Goal: Information Seeking & Learning: Learn about a topic

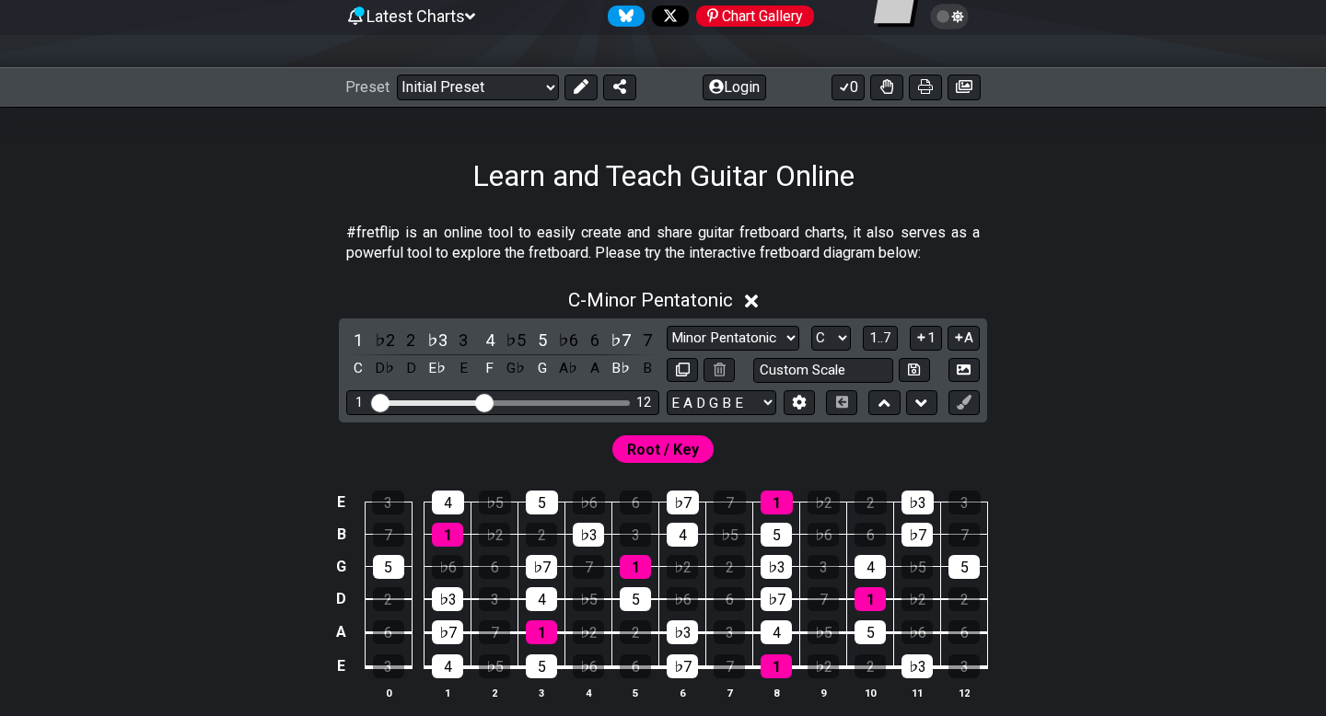
scroll to position [194, 0]
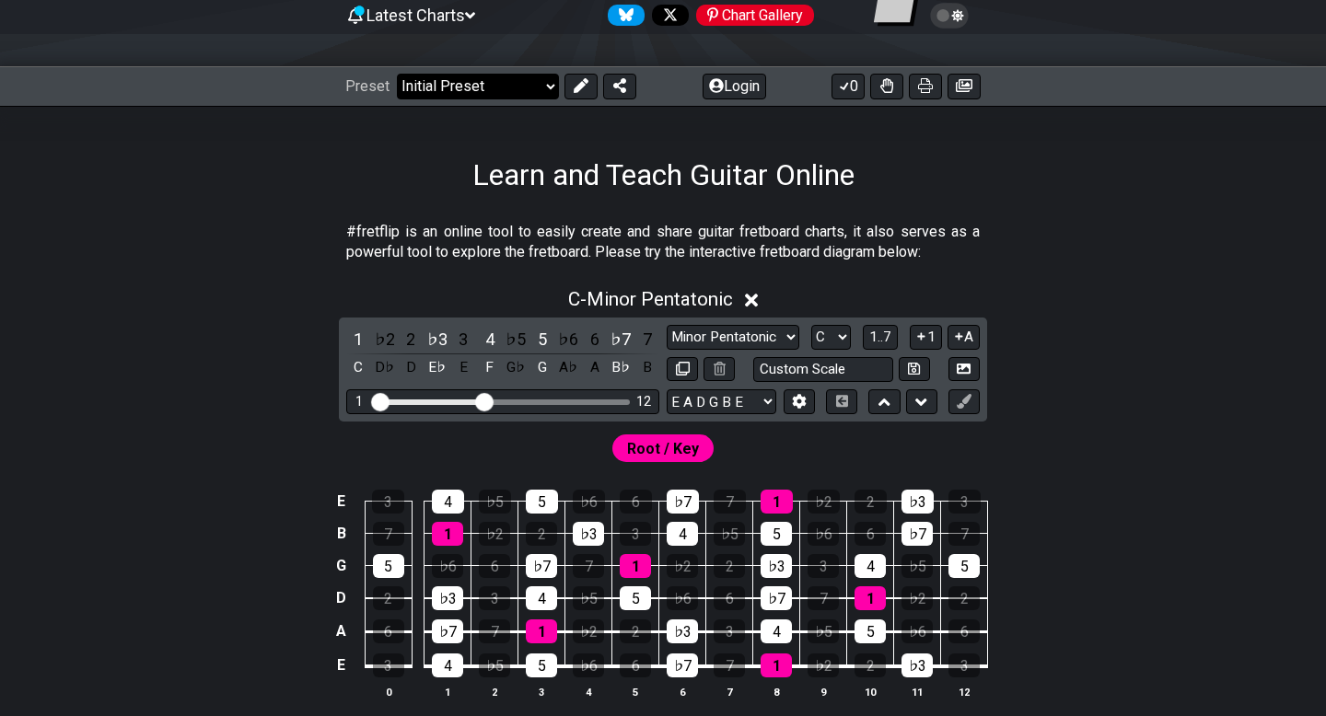
click at [451, 84] on select "Welcome to #fretflip! Initial Preset Custom Preset Minor Pentatonic Major Penta…" at bounding box center [478, 87] width 162 height 26
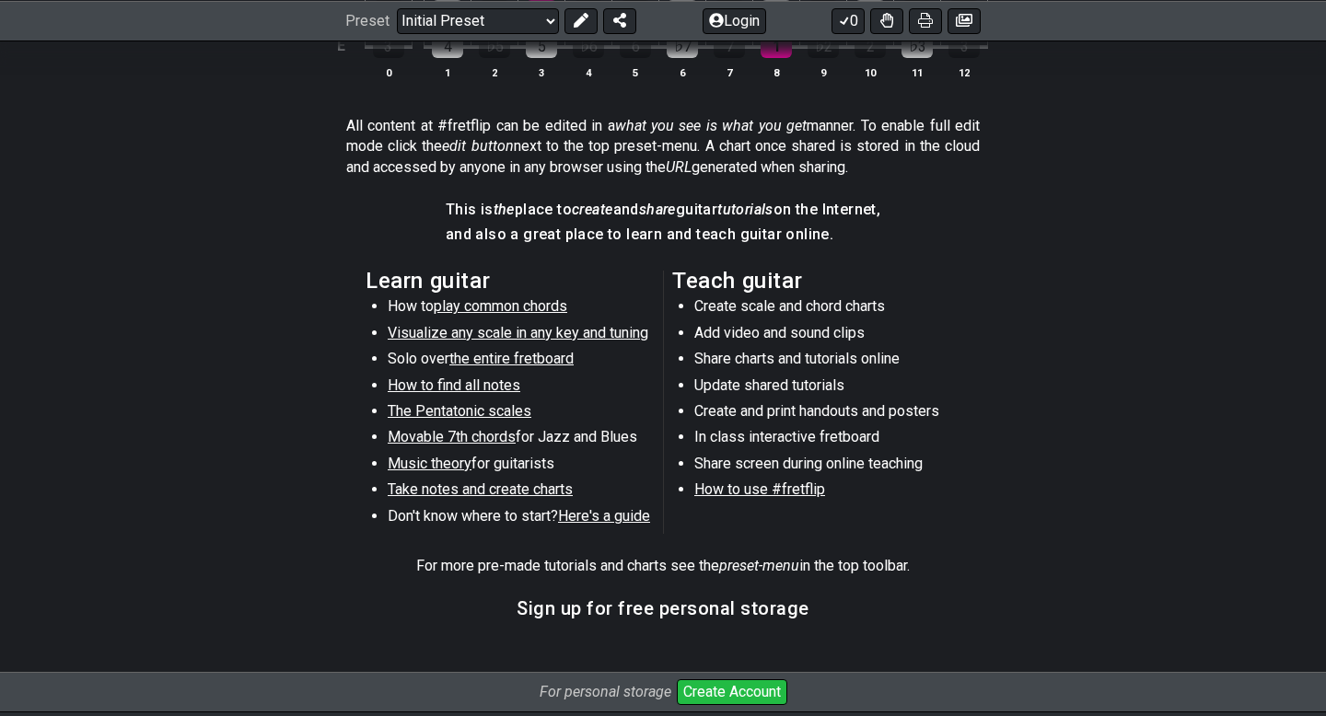
scroll to position [808, 0]
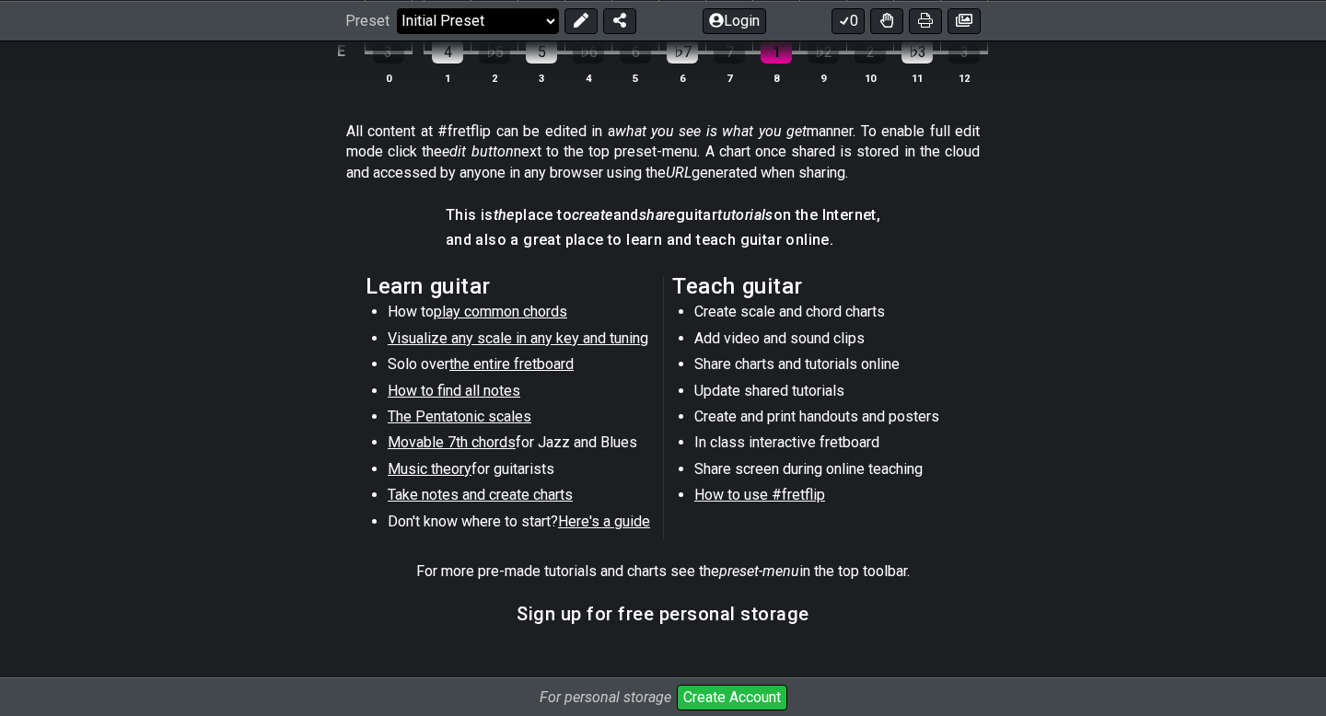
click at [477, 31] on select "Welcome to #fretflip! Initial Preset Custom Preset Minor Pentatonic Major Penta…" at bounding box center [478, 20] width 162 height 26
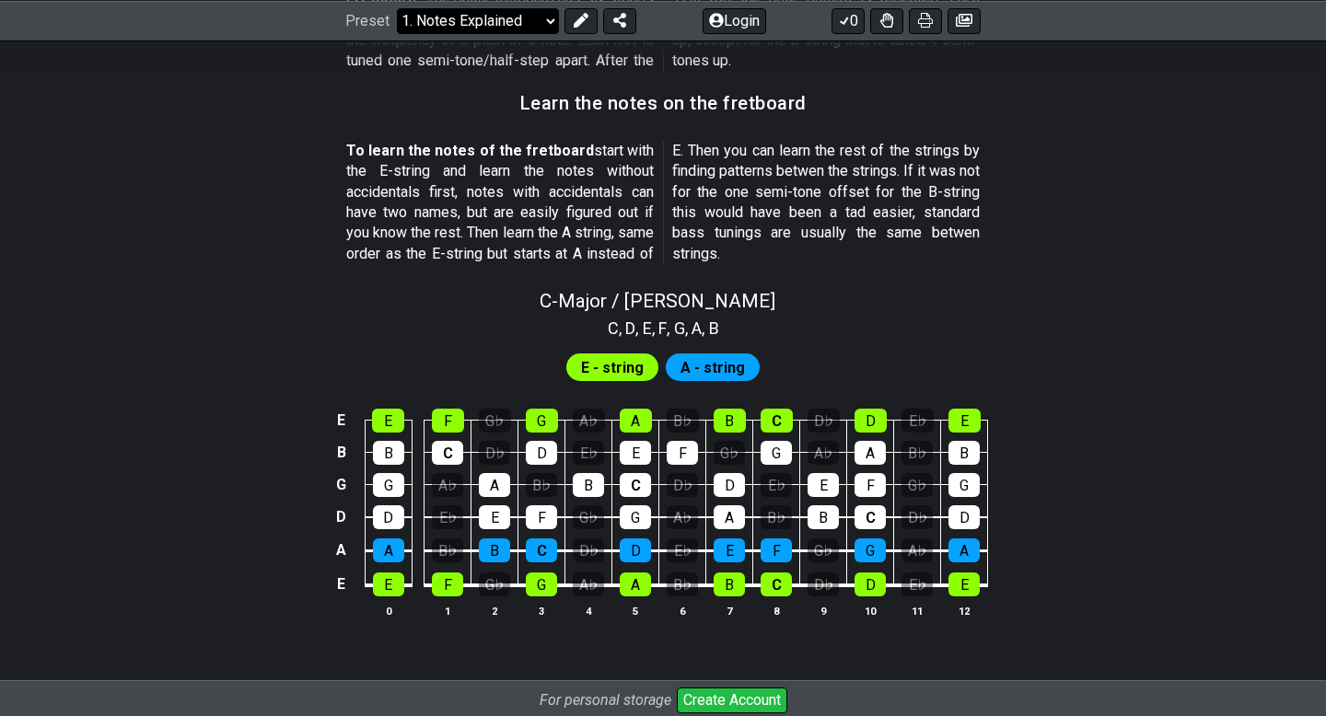
scroll to position [1613, 0]
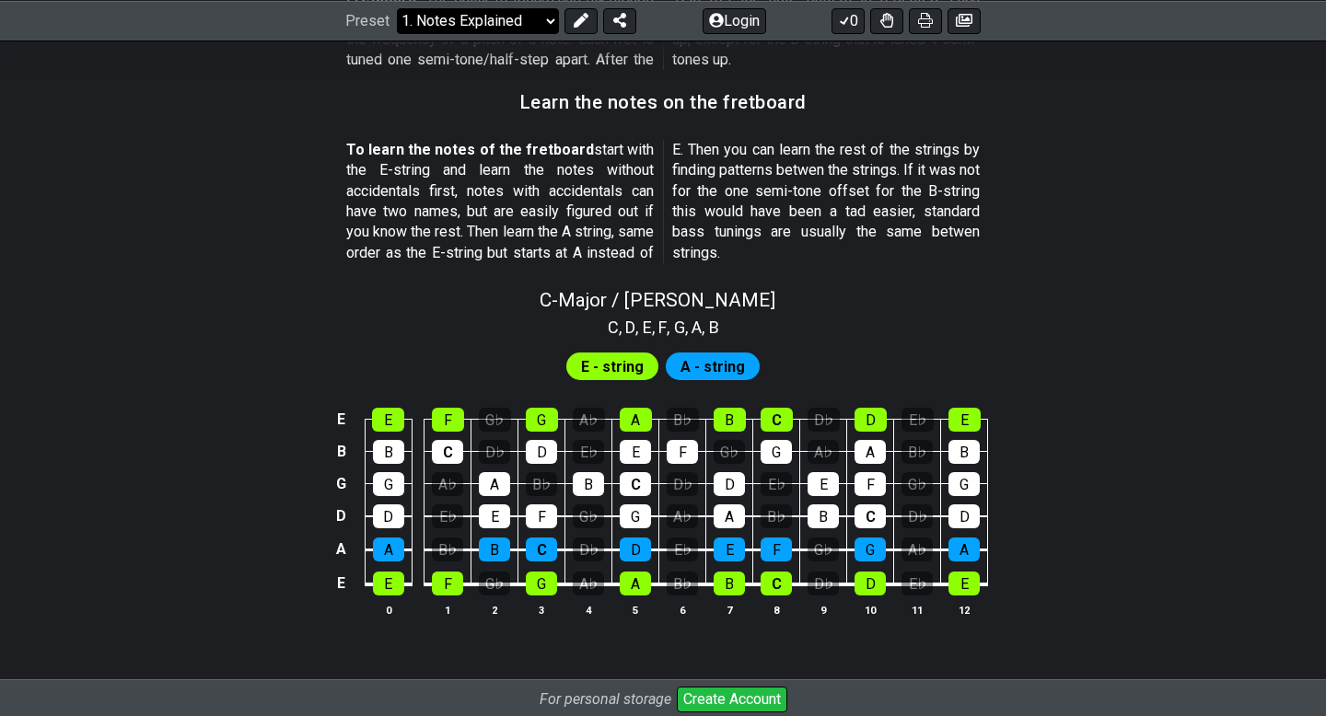
click at [517, 21] on select "Welcome to #fretflip! Initial Preset Custom Preset Minor Pentatonic Major Penta…" at bounding box center [478, 20] width 162 height 26
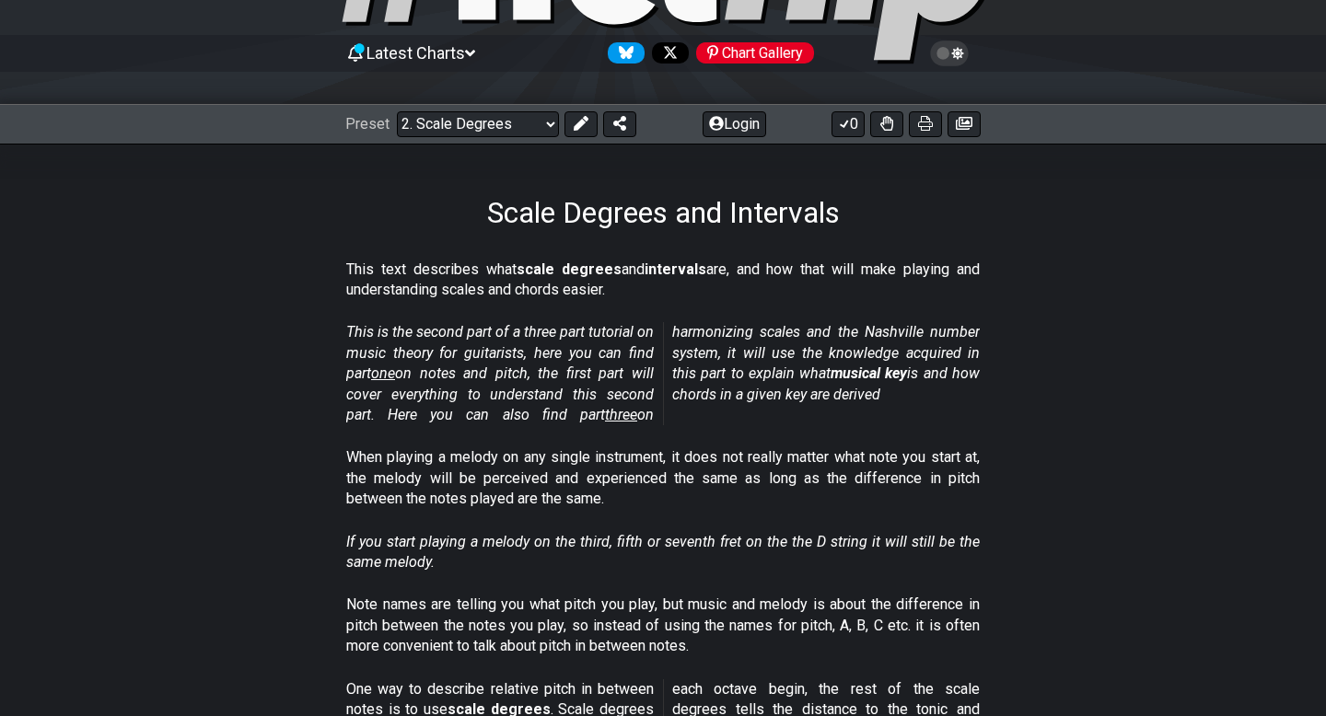
scroll to position [175, 0]
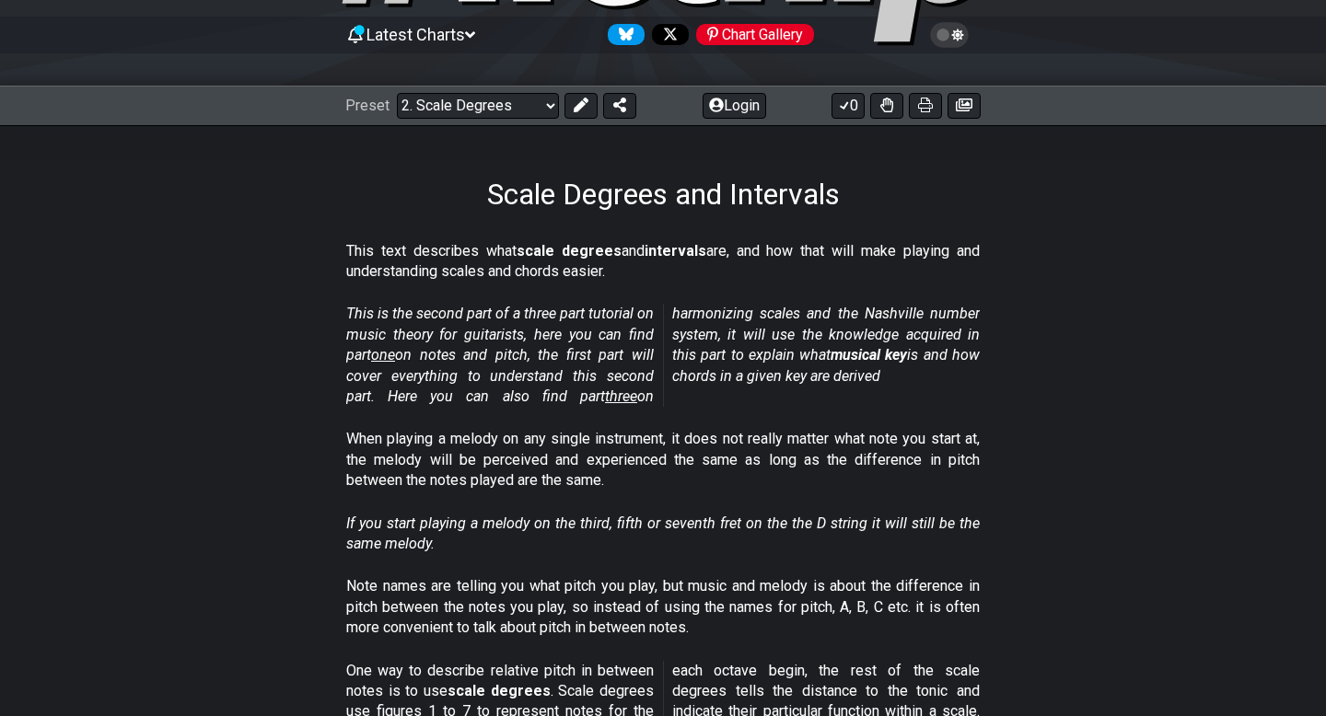
click at [446, 118] on div "Preset Welcome to #fretflip! Initial Preset Custom Preset Minor Pentatonic Majo…" at bounding box center [663, 106] width 1326 height 41
click at [447, 114] on select "Welcome to #fretflip! Initial Preset Custom Preset Minor Pentatonic Major Penta…" at bounding box center [478, 106] width 162 height 26
select select "/beginner-guitar"
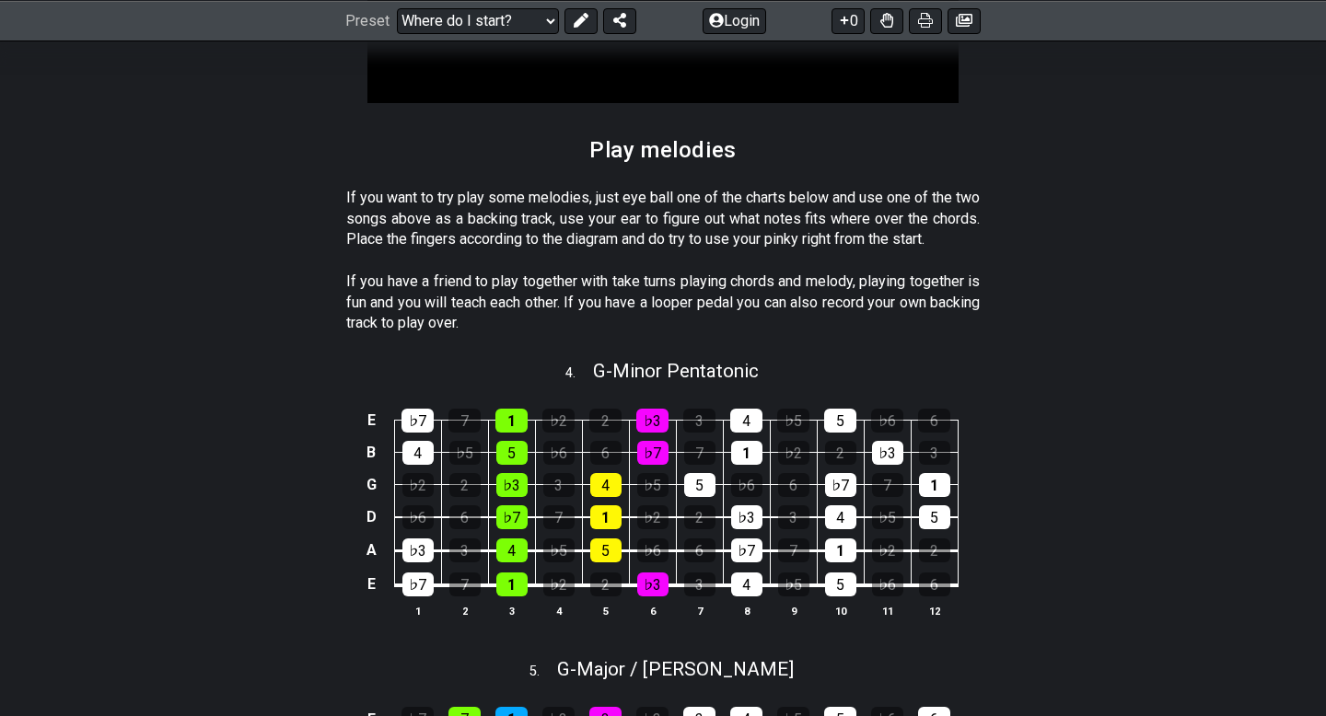
scroll to position [1827, 0]
